Goal: Information Seeking & Learning: Learn about a topic

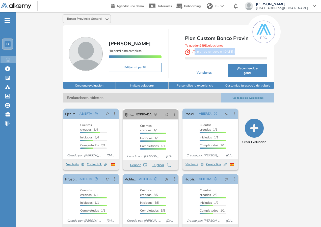
drag, startPoint x: 195, startPoint y: 50, endPoint x: 255, endPoint y: 53, distance: 59.4
click at [255, 53] on div "Te quedan 249 Evaluaciones ¡ Tu plan se renueva el [DATE] !" at bounding box center [226, 51] width 82 height 19
click at [254, 52] on div "Te quedan 249 Evaluaciones ¡ Tu plan se renueva el [DATE] !" at bounding box center [226, 51] width 82 height 19
drag, startPoint x: 209, startPoint y: 44, endPoint x: 219, endPoint y: 51, distance: 12.1
click at [219, 51] on div "Te quedan 249 Evaluaciones ¡ Tu plan se renueva el [DATE] !" at bounding box center [226, 51] width 82 height 19
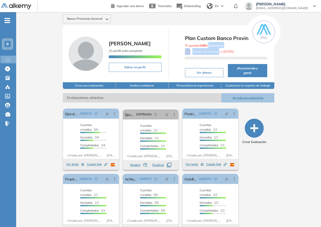
click at [219, 51] on span "¡ Tu plan se renueva el [DATE] !" at bounding box center [210, 52] width 50 height 4
click at [218, 50] on span "¡ Tu plan se renueva el [DATE] !" at bounding box center [210, 52] width 50 height 4
drag, startPoint x: 188, startPoint y: 47, endPoint x: 198, endPoint y: 46, distance: 10.4
click at [198, 46] on div "Te quedan 249 Evaluaciones ¡ Tu plan se renueva el [DATE] !" at bounding box center [226, 51] width 82 height 19
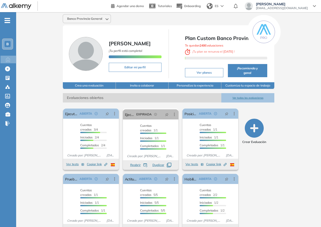
click at [230, 50] on b "[DATE]" at bounding box center [228, 52] width 11 height 4
click at [65, 108] on link "Ejecutivo/a de Cuentas" at bounding box center [71, 113] width 12 height 10
